Goal: Information Seeking & Learning: Learn about a topic

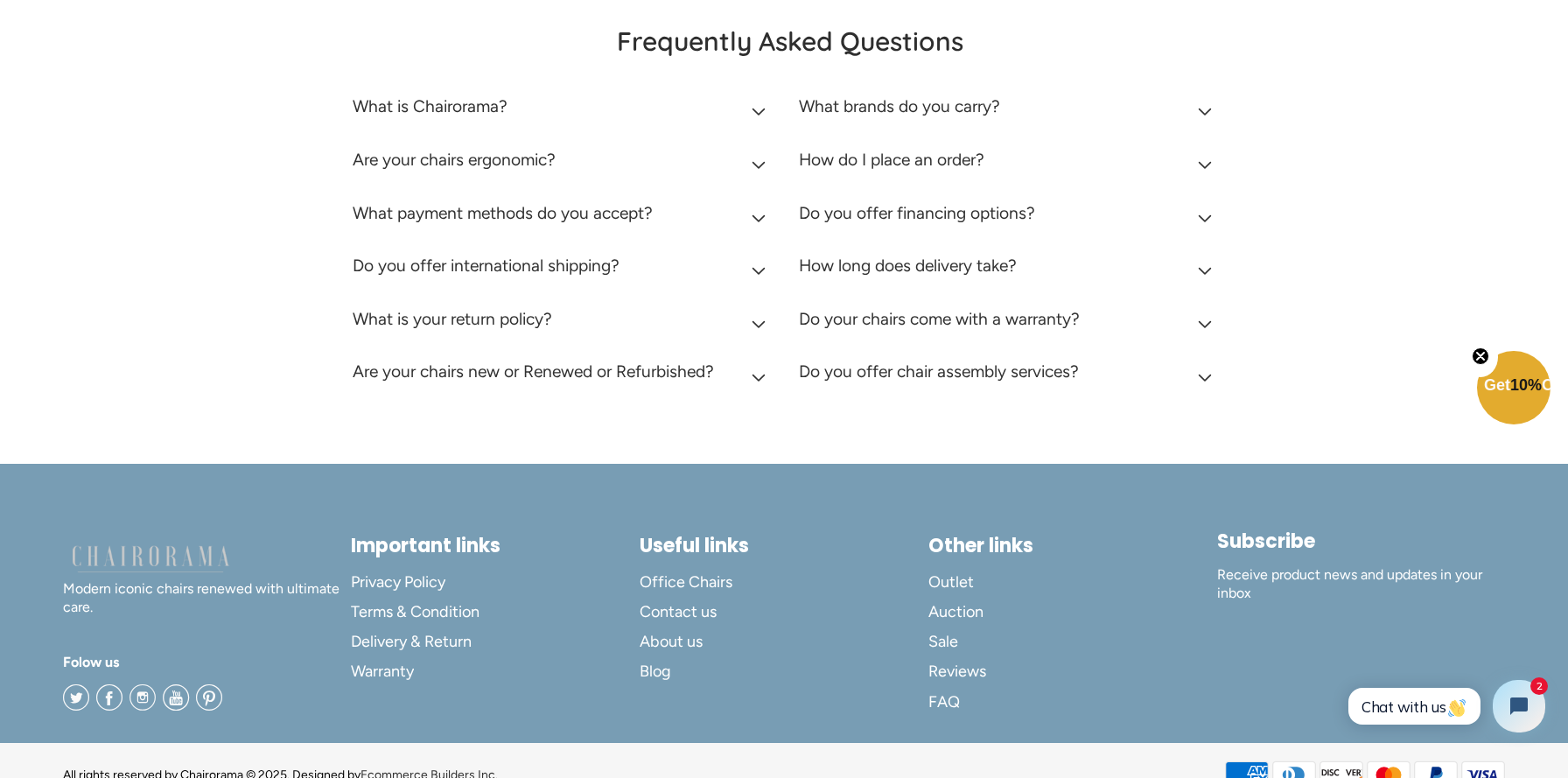
click at [1478, 353] on icon "Close teaser" at bounding box center [1481, 356] width 7 height 7
click at [1391, 406] on div "Frequently Asked Questions What is Chairorama? Chairorama is your go-to destina…" at bounding box center [784, 214] width 1568 height 500
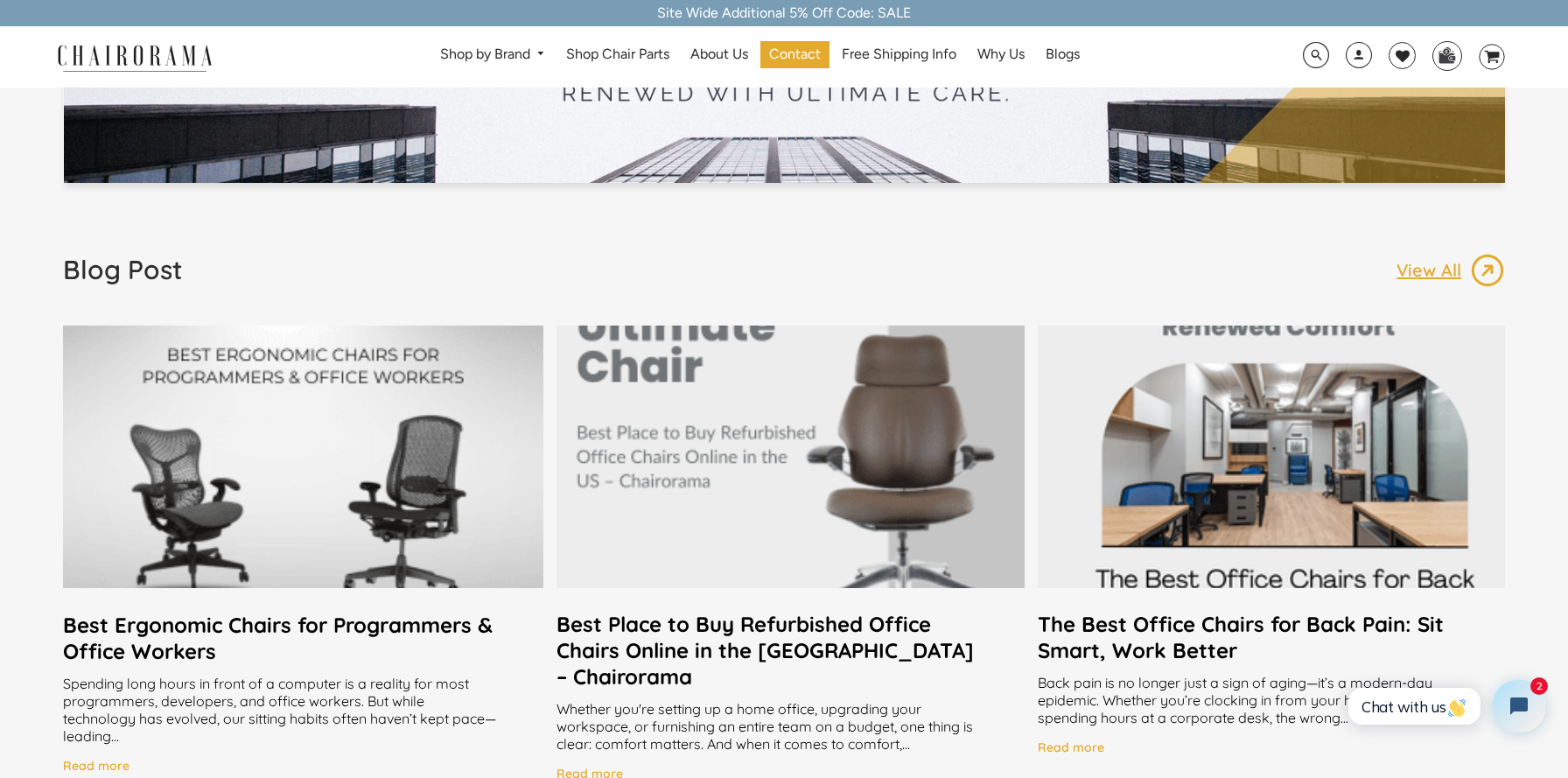
scroll to position [3195, 0]
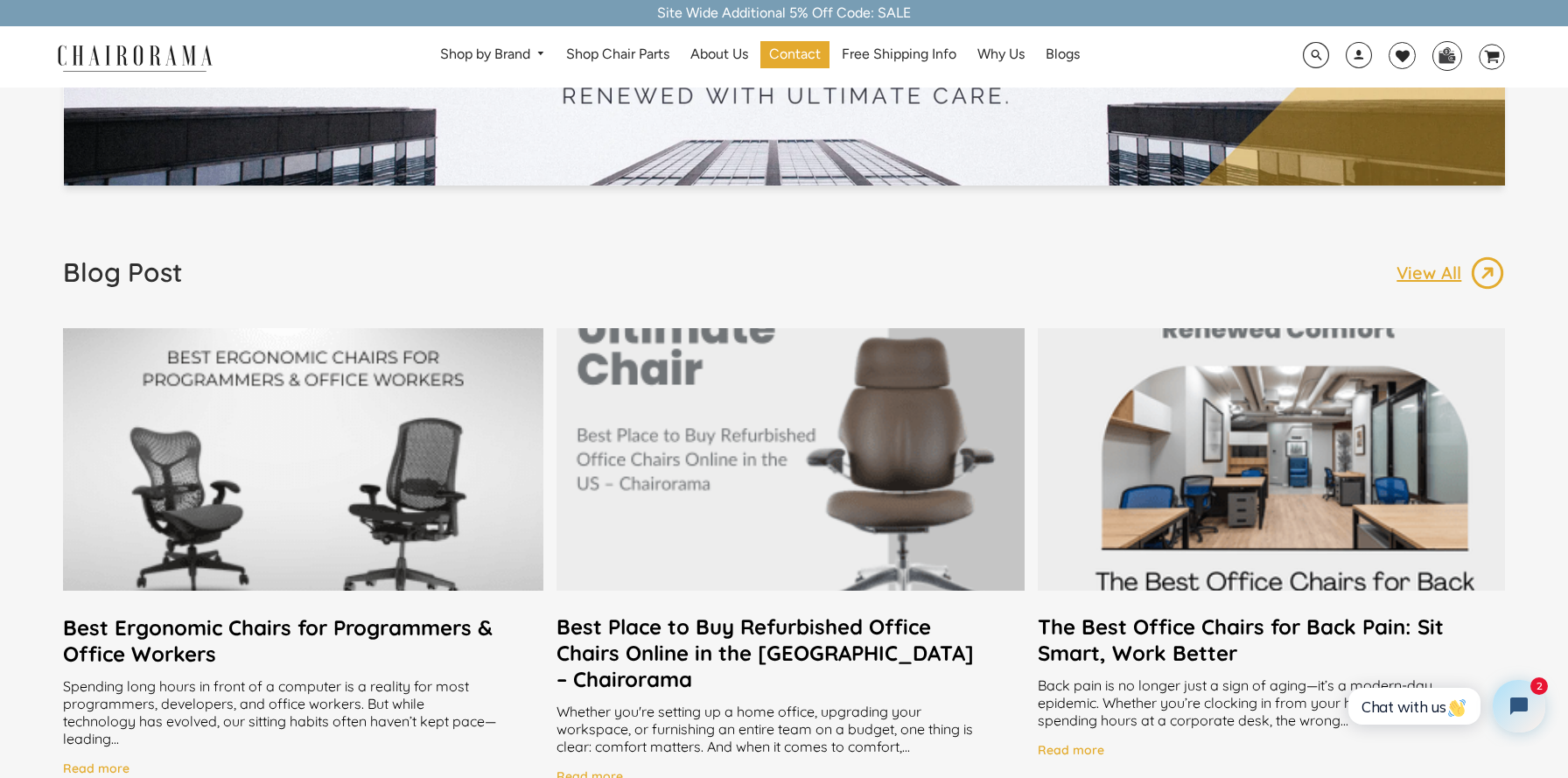
click at [1442, 277] on p "View All" at bounding box center [1433, 272] width 73 height 23
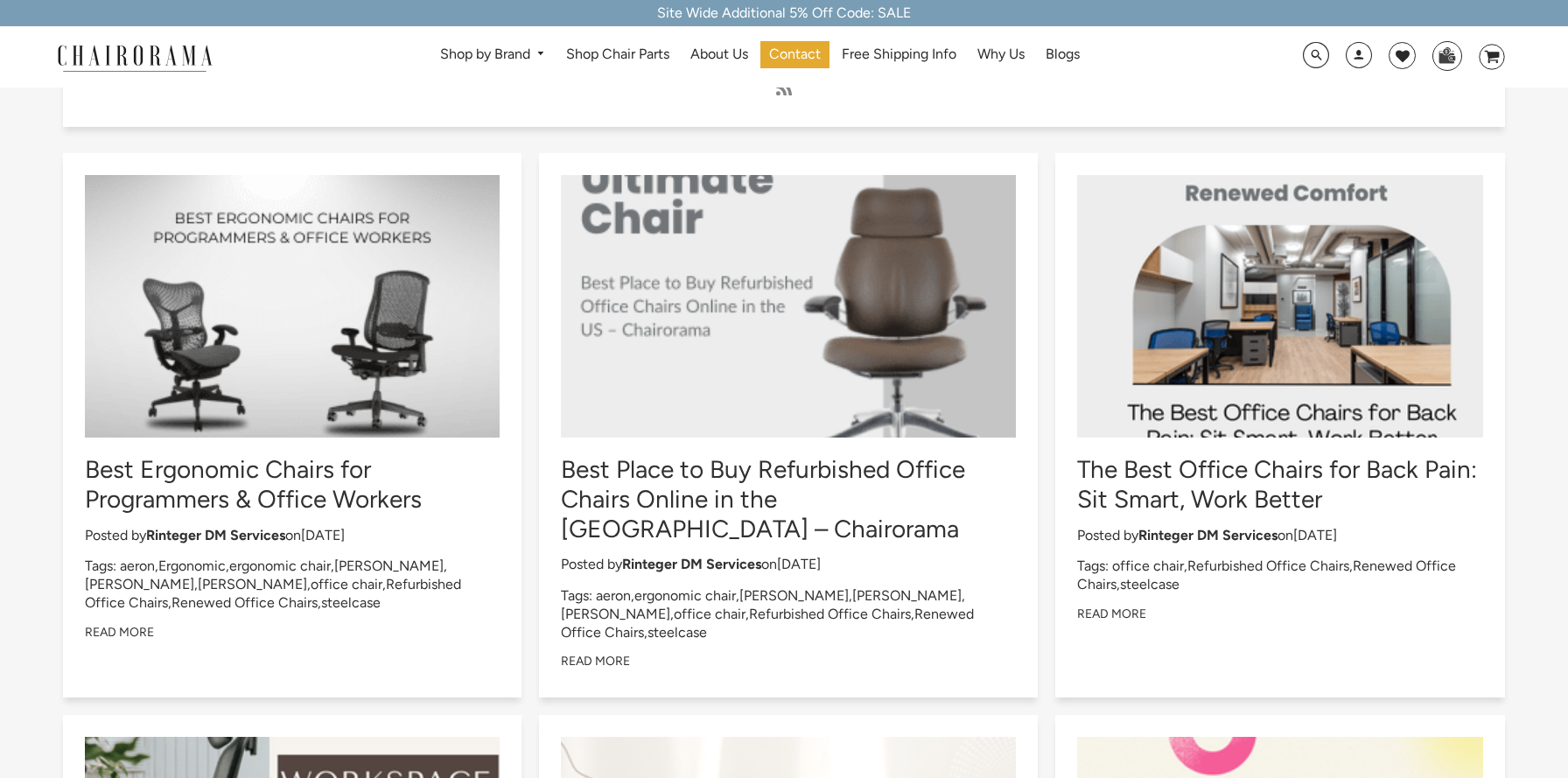
scroll to position [167, 0]
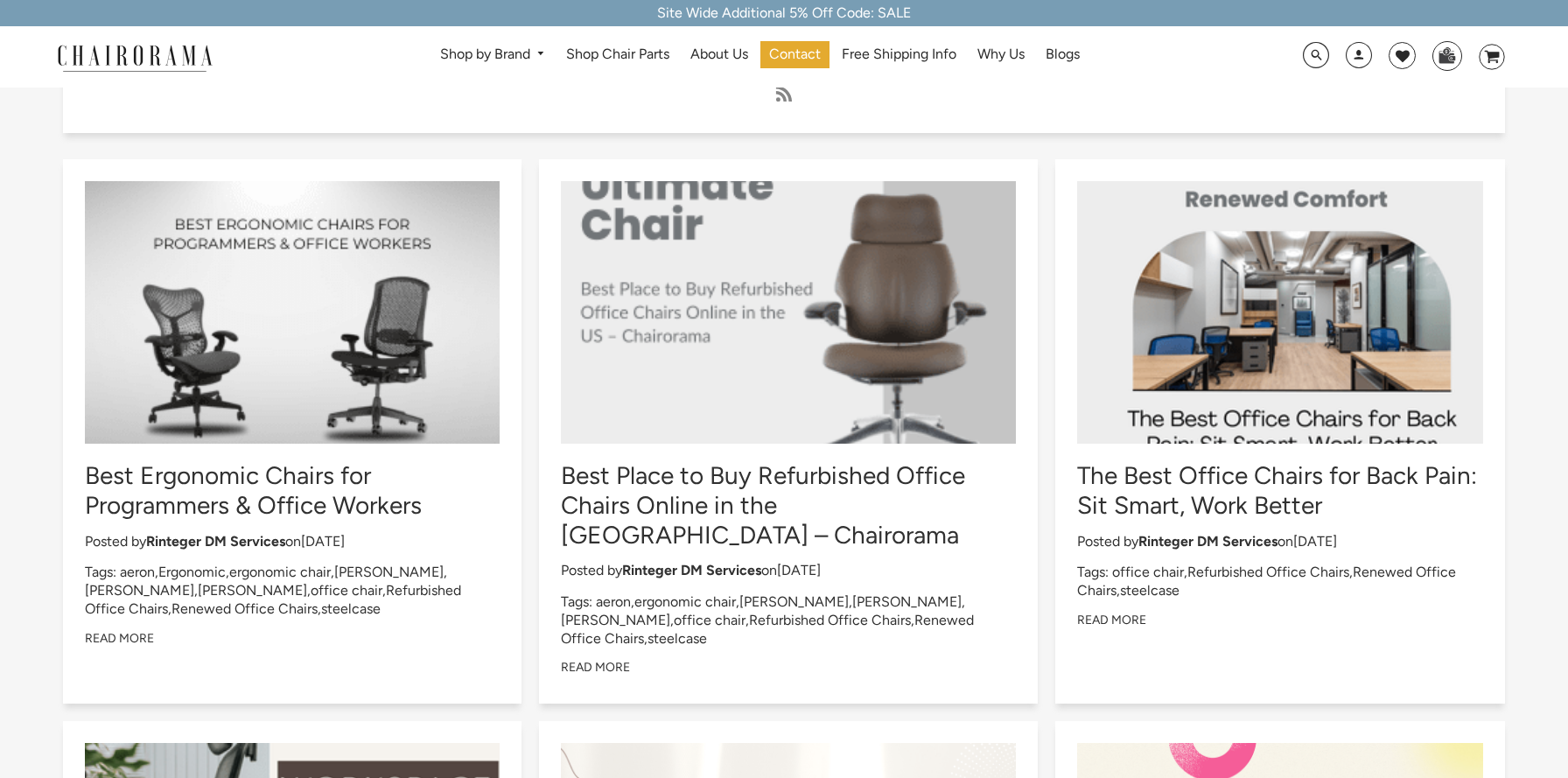
click at [291, 389] on div at bounding box center [292, 312] width 415 height 262
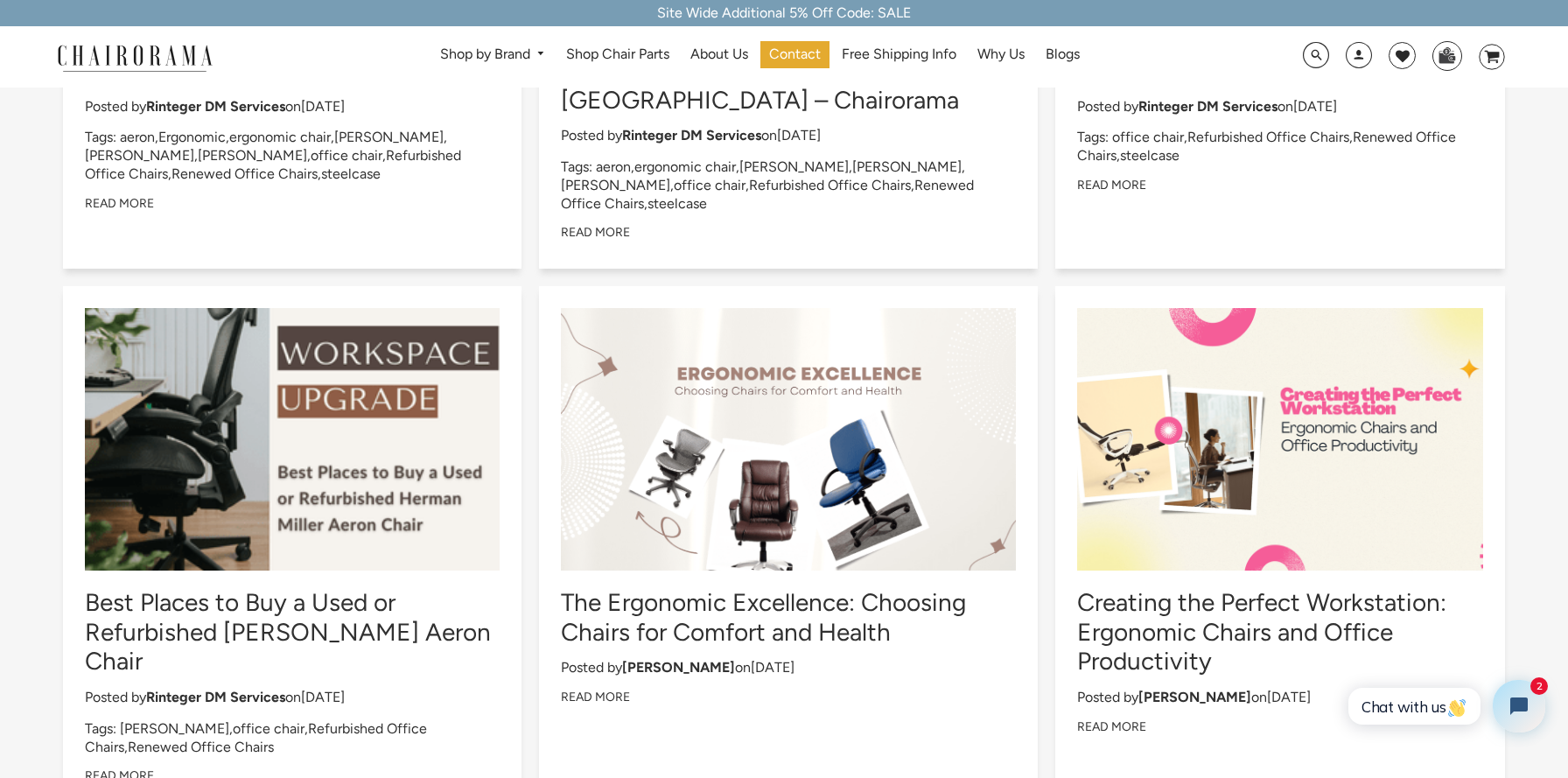
scroll to position [674, 0]
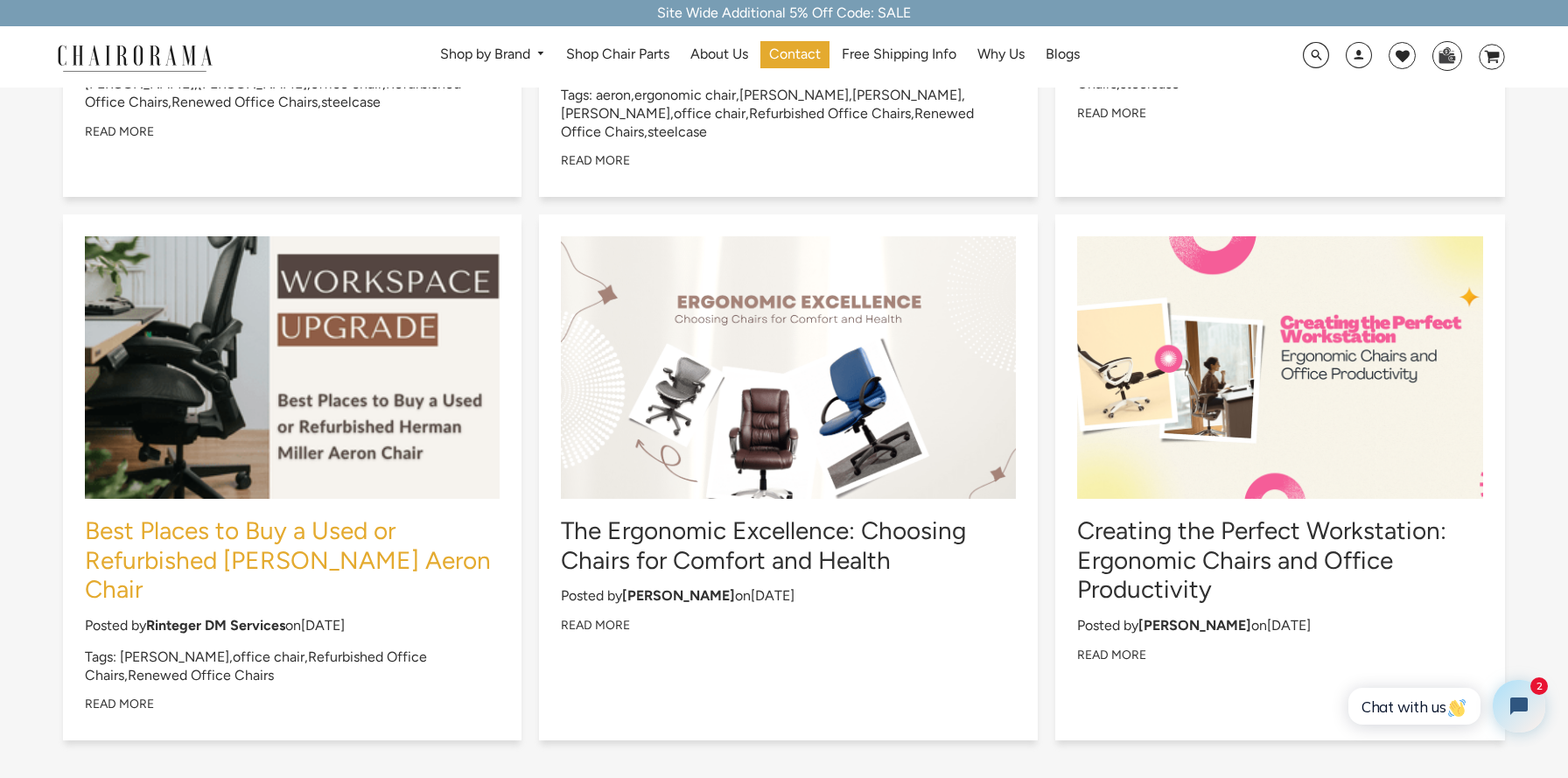
click at [252, 515] on link "Best Places to Buy a Used or Refurbished [PERSON_NAME] Aeron Chair" at bounding box center [288, 559] width 406 height 88
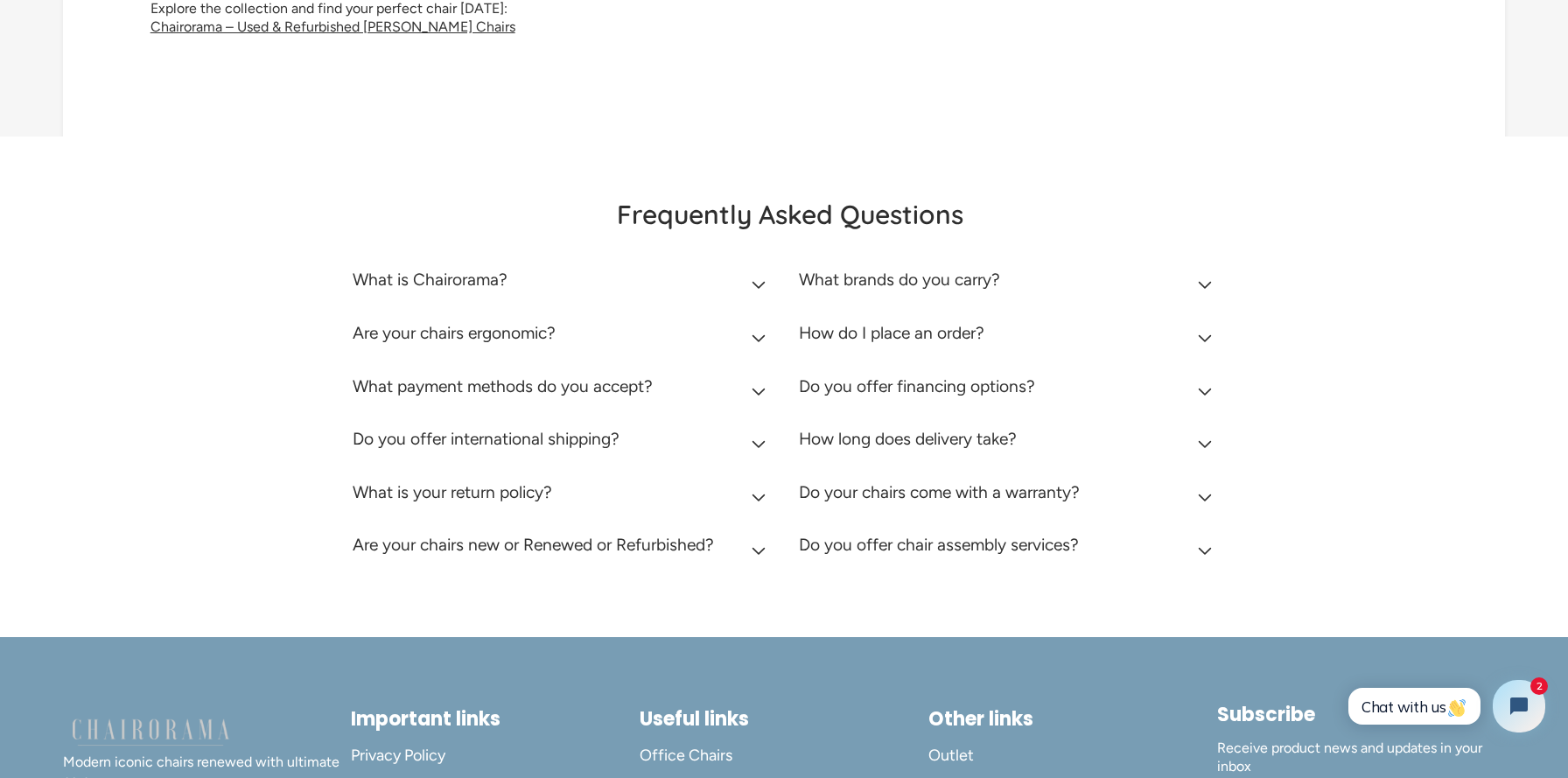
scroll to position [6126, 0]
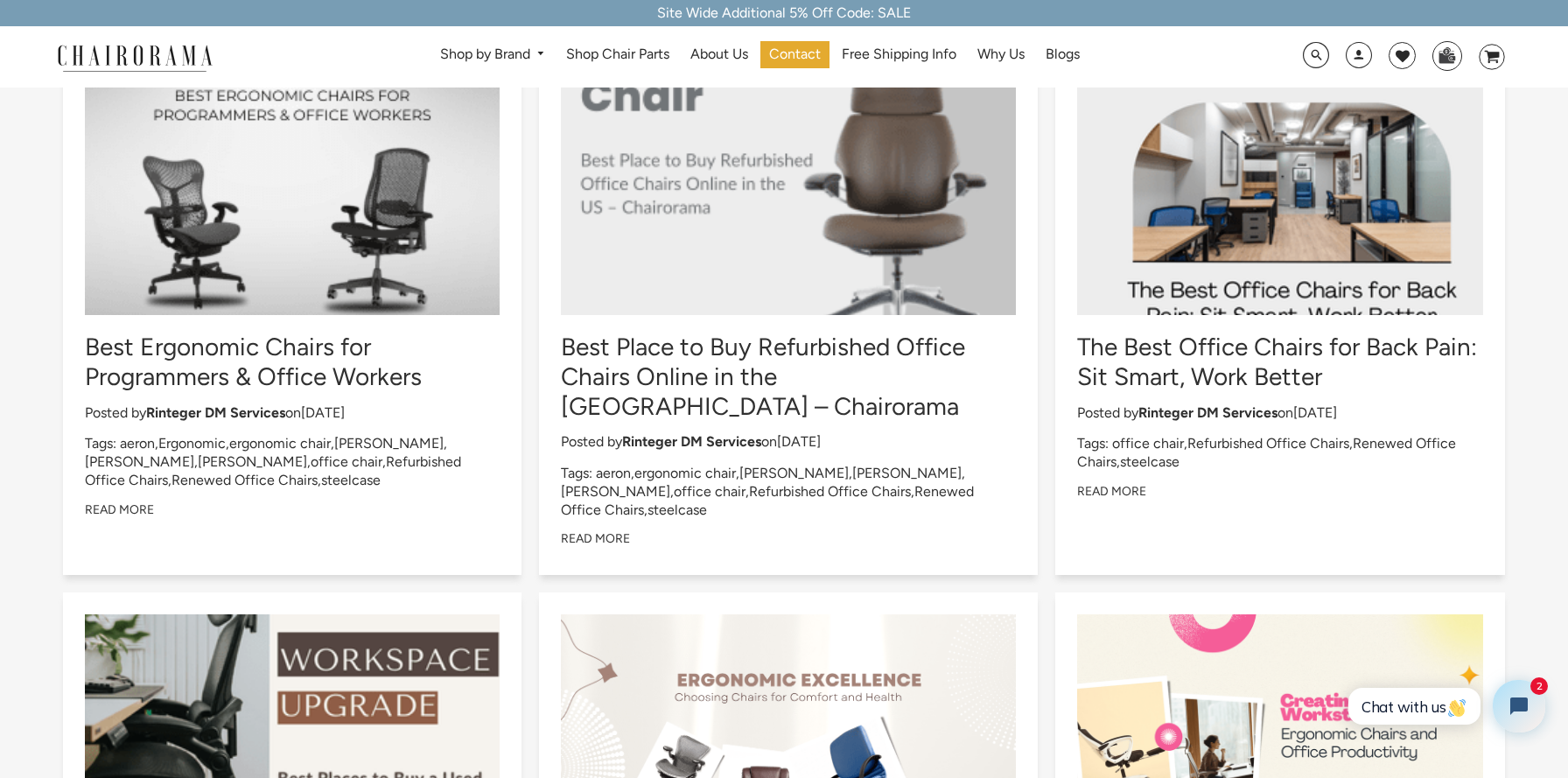
drag, startPoint x: 6, startPoint y: 329, endPoint x: 6, endPoint y: 292, distance: 37.0
click at [6, 292] on div "News Filter By All Tags aeron Ergonomic ergonomic chair haworth Herman Miller k…" at bounding box center [784, 458] width 1568 height 1508
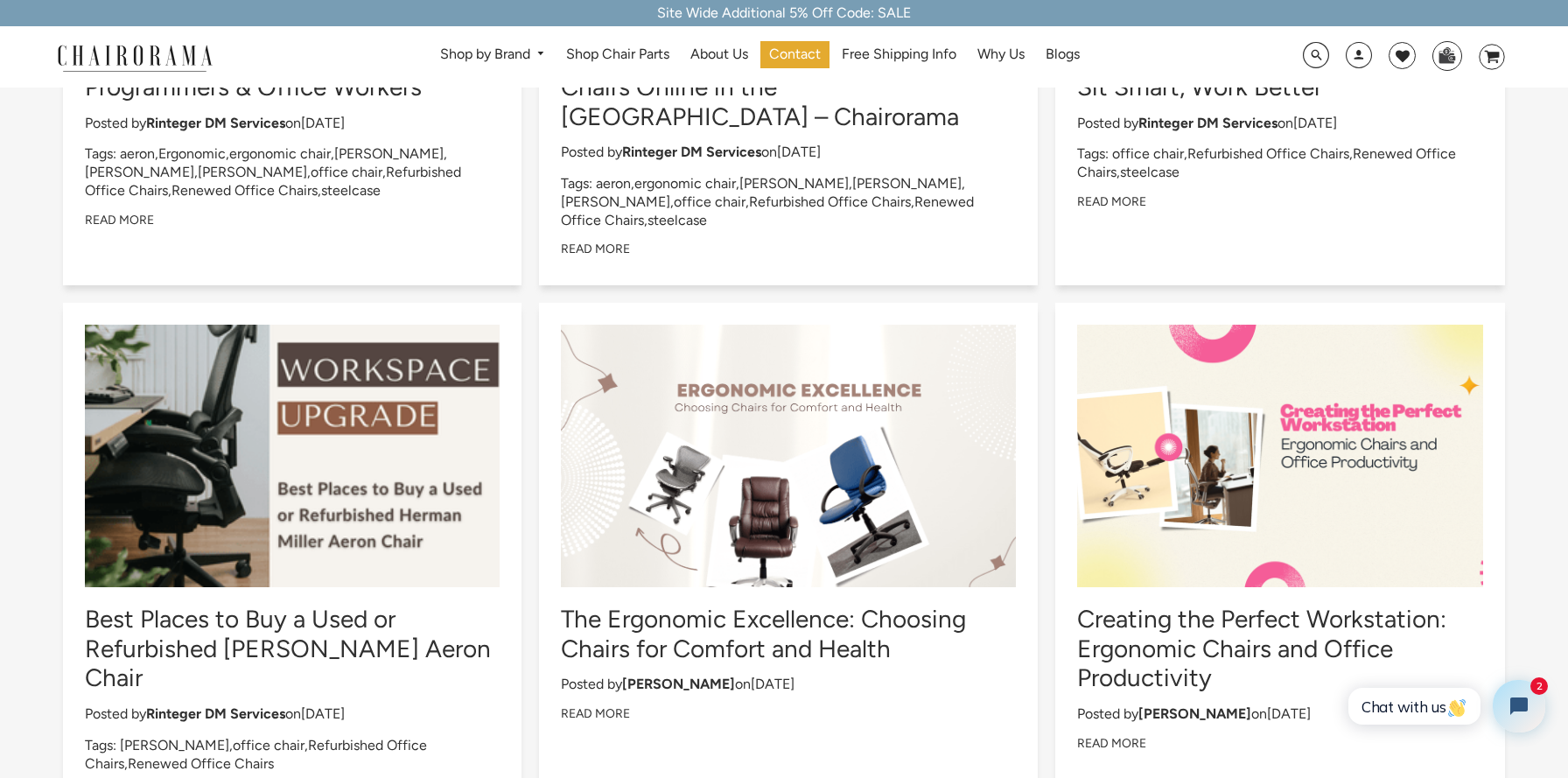
scroll to position [586, 0]
